Goal: Information Seeking & Learning: Learn about a topic

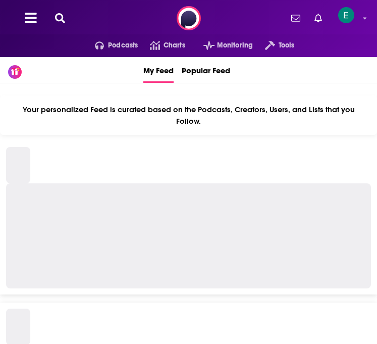
click at [58, 23] on icon at bounding box center [60, 18] width 10 height 10
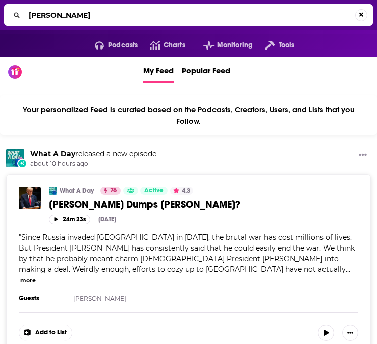
type input "[PERSON_NAME]"
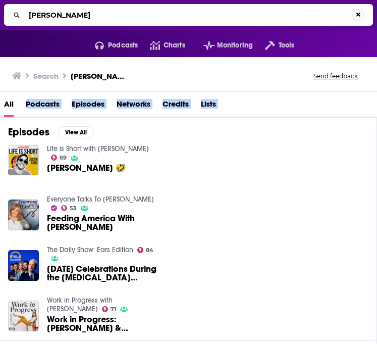
drag, startPoint x: 2, startPoint y: 120, endPoint x: -74, endPoint y: 112, distance: 75.7
click at [0, 112] on html "Podcasts Features Solutions Account Company Resources Say Hello </> Developer A…" at bounding box center [188, 172] width 377 height 344
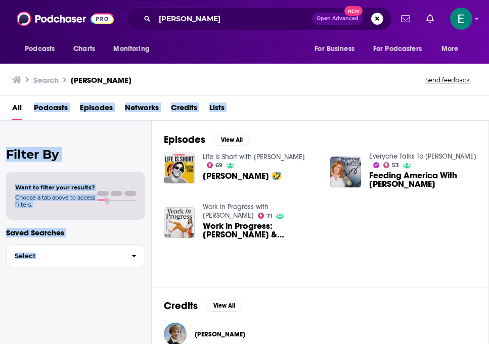
click at [262, 176] on span "[PERSON_NAME] 🤣" at bounding box center [242, 176] width 79 height 9
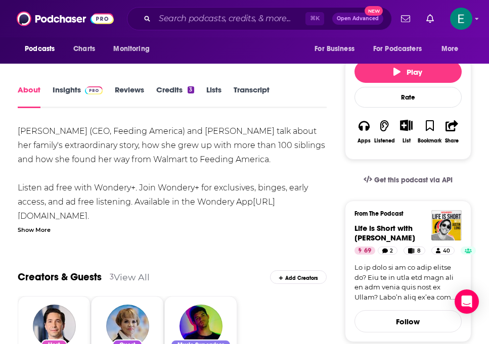
scroll to position [133, 0]
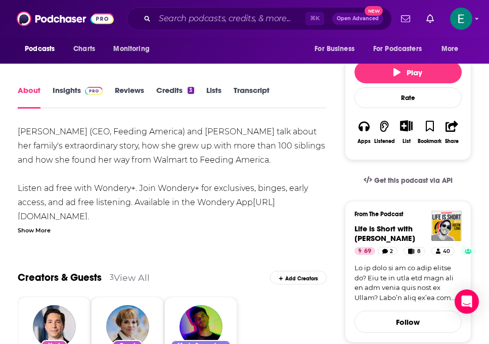
click at [81, 92] on span at bounding box center [92, 90] width 22 height 10
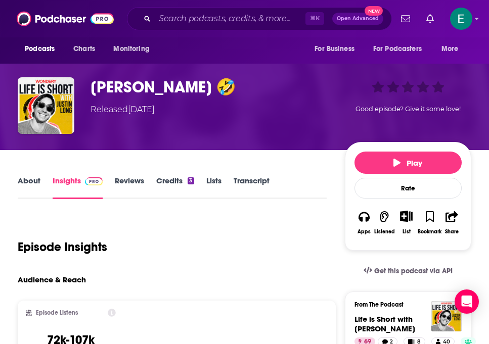
scroll to position [31, 0]
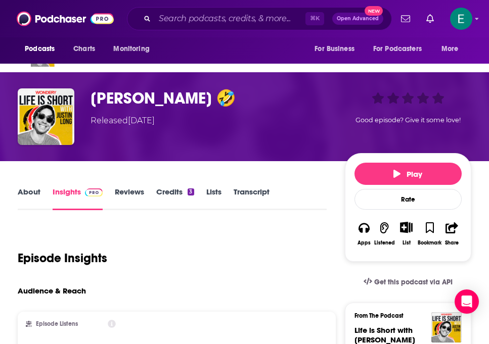
click at [171, 192] on link "Credits 3" at bounding box center [174, 198] width 37 height 23
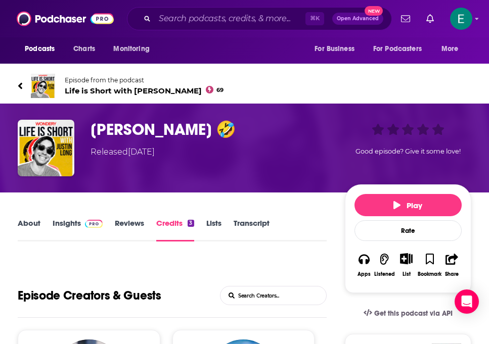
click at [77, 233] on link "Insights" at bounding box center [78, 229] width 50 height 23
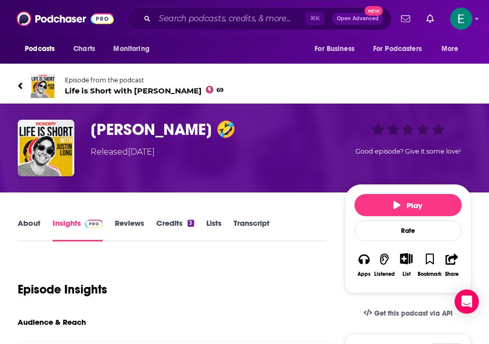
click at [130, 82] on span "Episode from the podcast" at bounding box center [144, 80] width 159 height 8
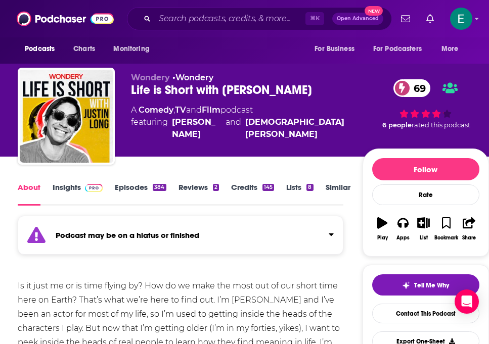
click at [135, 190] on link "Episodes 384" at bounding box center [140, 193] width 51 height 23
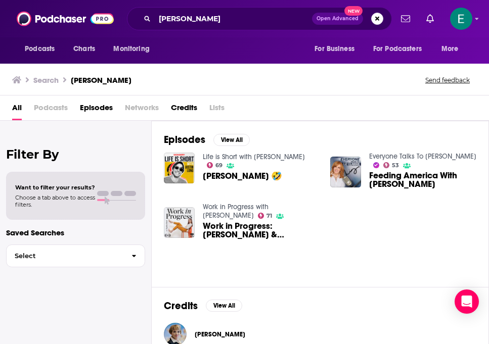
click at [284, 235] on span "Work in Progress: [PERSON_NAME] & [PERSON_NAME]" at bounding box center [260, 230] width 115 height 17
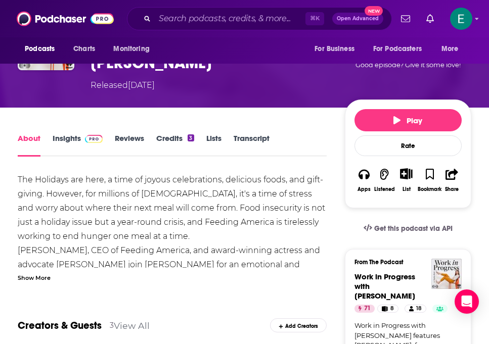
scroll to position [105, 0]
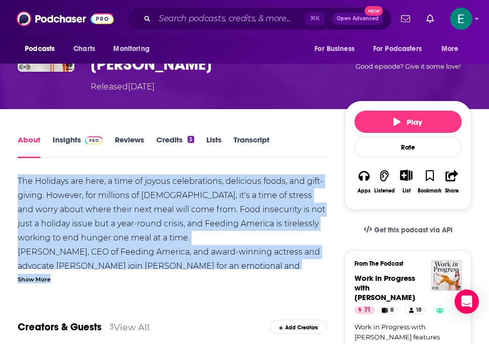
drag, startPoint x: 18, startPoint y: 163, endPoint x: 204, endPoint y: 268, distance: 213.6
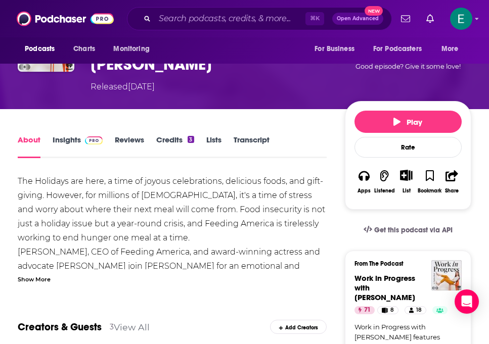
click at [31, 274] on div "Show More" at bounding box center [34, 279] width 33 height 10
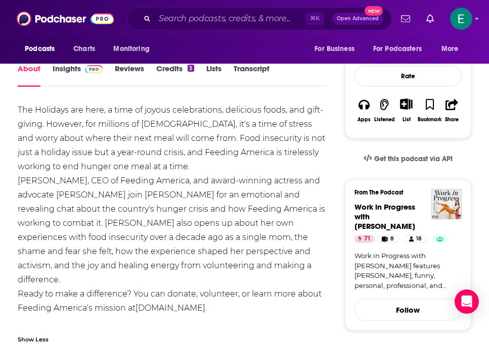
scroll to position [178, 0]
